Goal: Task Accomplishment & Management: Use online tool/utility

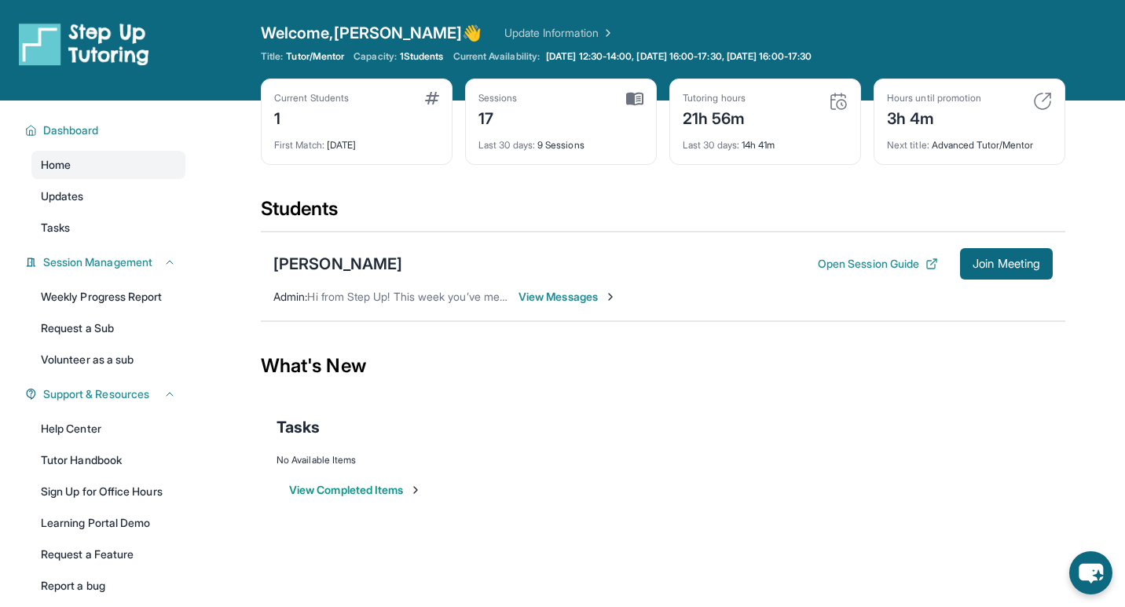
click at [757, 145] on div "Last 30 days : 14h 41m" at bounding box center [765, 141] width 165 height 22
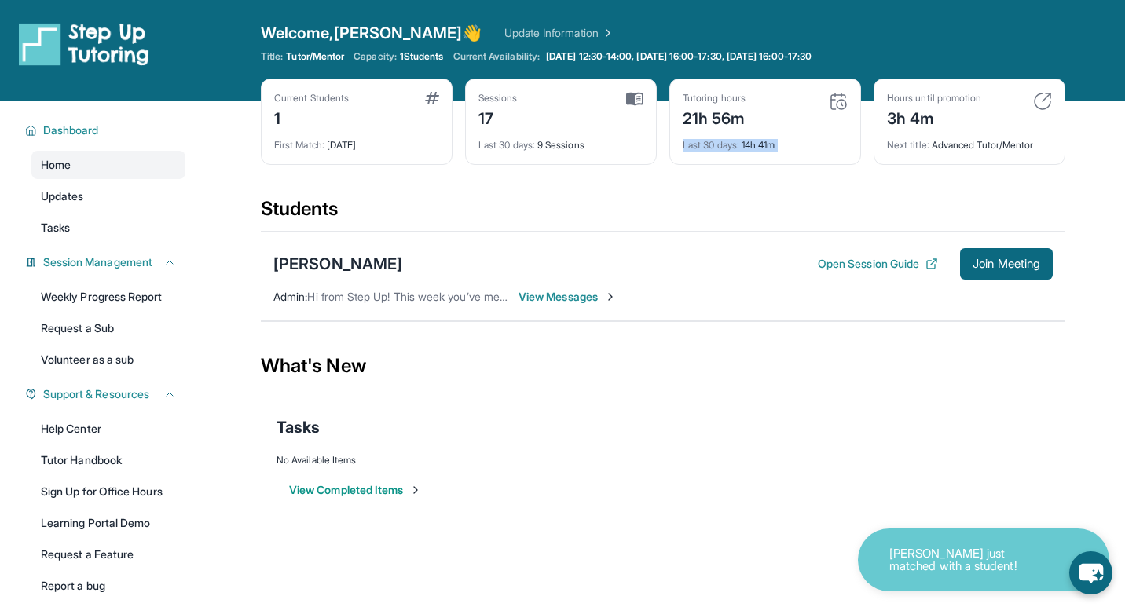
click at [757, 145] on div "Last 30 days : 14h 41m" at bounding box center [765, 141] width 165 height 22
click at [859, 107] on div "Tutoring hours 21h 56m Last 30 days : 14h 41m" at bounding box center [765, 122] width 192 height 86
click at [839, 99] on img at bounding box center [838, 101] width 19 height 19
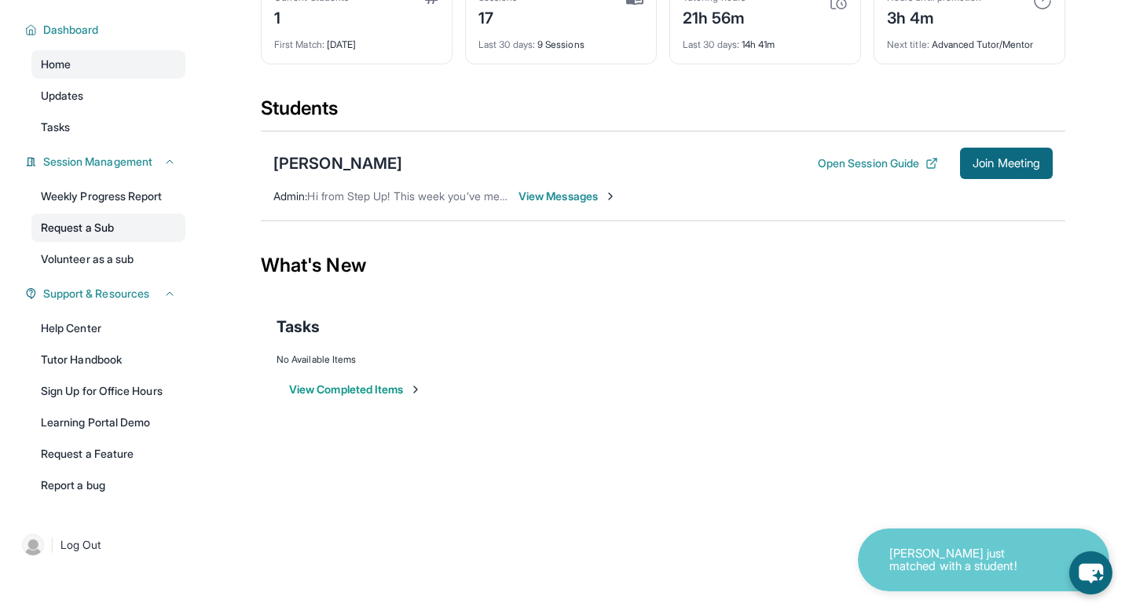
click at [104, 225] on link "Request a Sub" at bounding box center [108, 228] width 154 height 28
